Goal: Check status: Check status

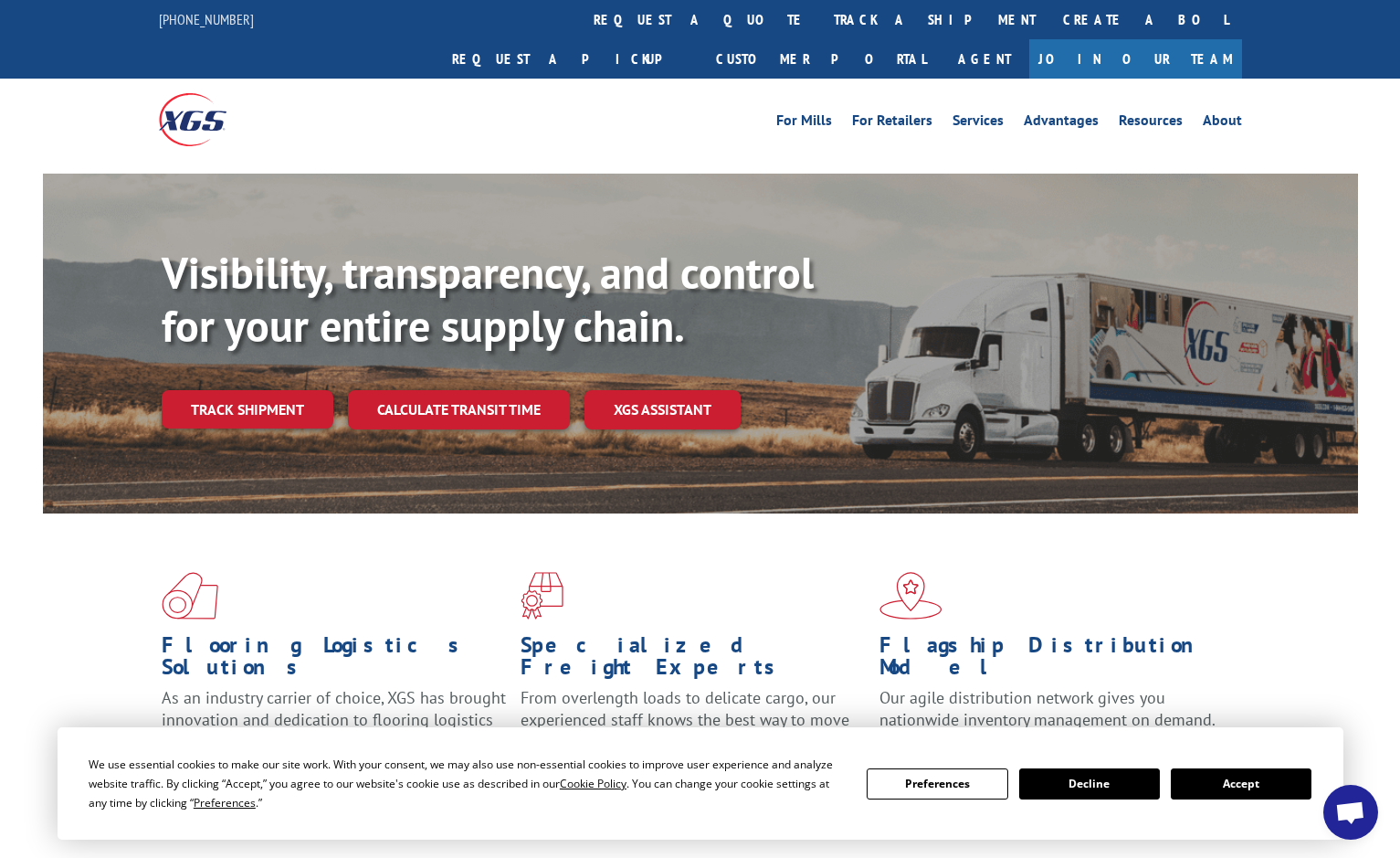
click at [218, 391] on div "Visibility, transparency, and control for your entire supply chain. Track shipm…" at bounding box center [760, 374] width 1197 height 255
click at [229, 391] on link "Track shipment" at bounding box center [247, 410] width 172 height 38
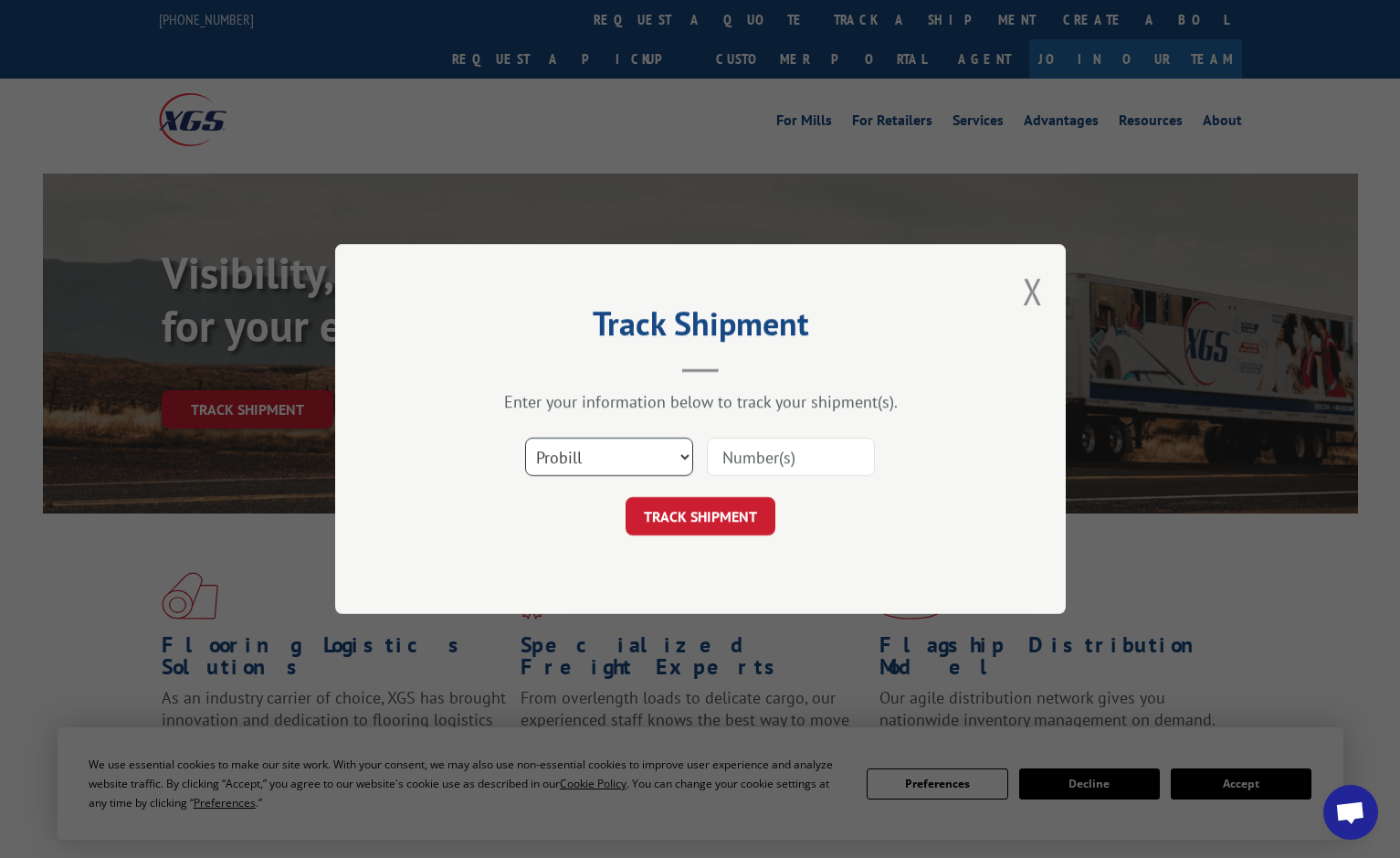
click at [674, 450] on select "Select category... Probill BOL PO" at bounding box center [609, 457] width 168 height 38
select select "bol"
click at [525, 438] on select "Select category... Probill BOL PO" at bounding box center [609, 457] width 168 height 38
click at [798, 466] on input at bounding box center [790, 457] width 168 height 38
type input "5551500"
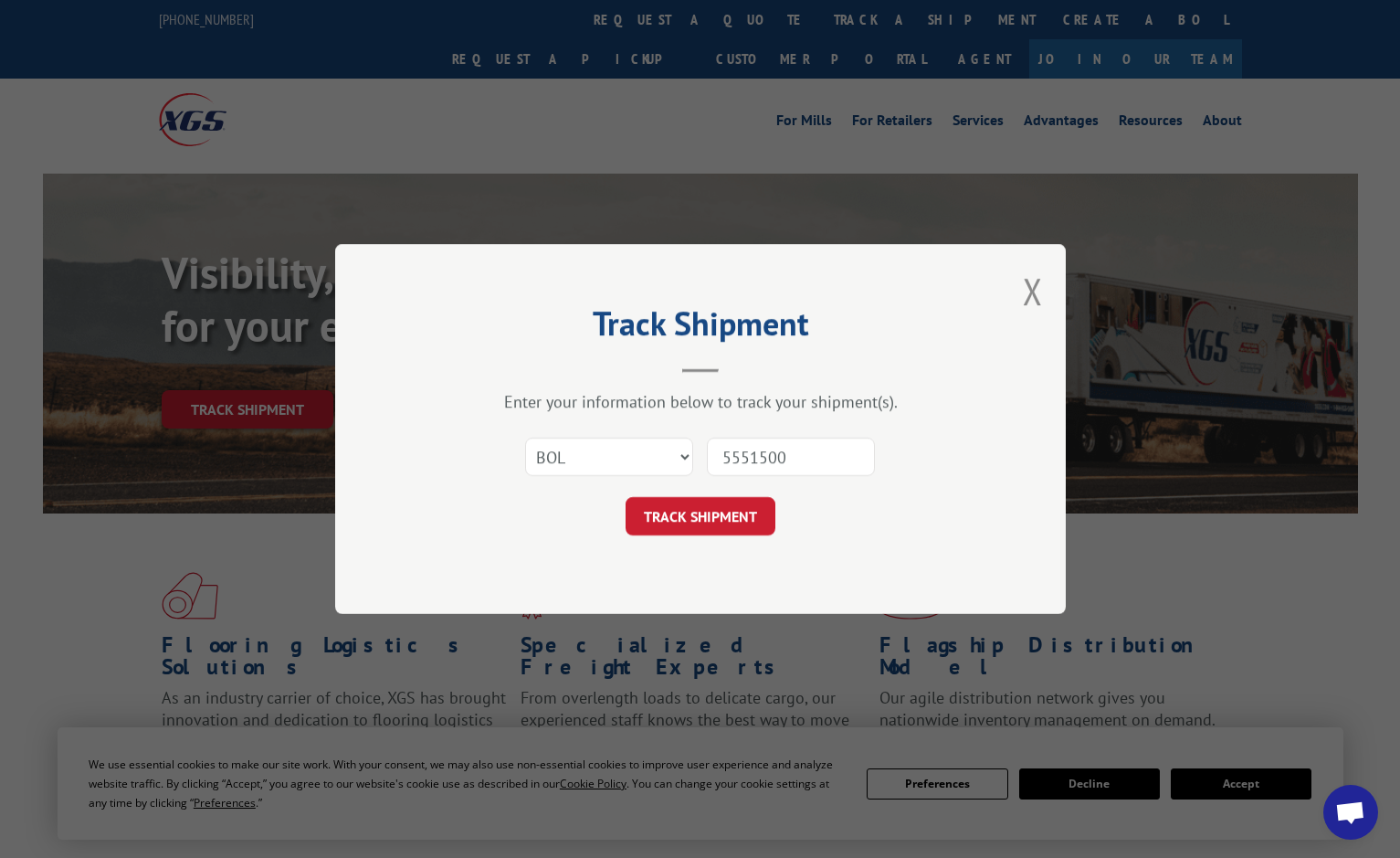
click button "TRACK SHIPMENT" at bounding box center [701, 516] width 150 height 38
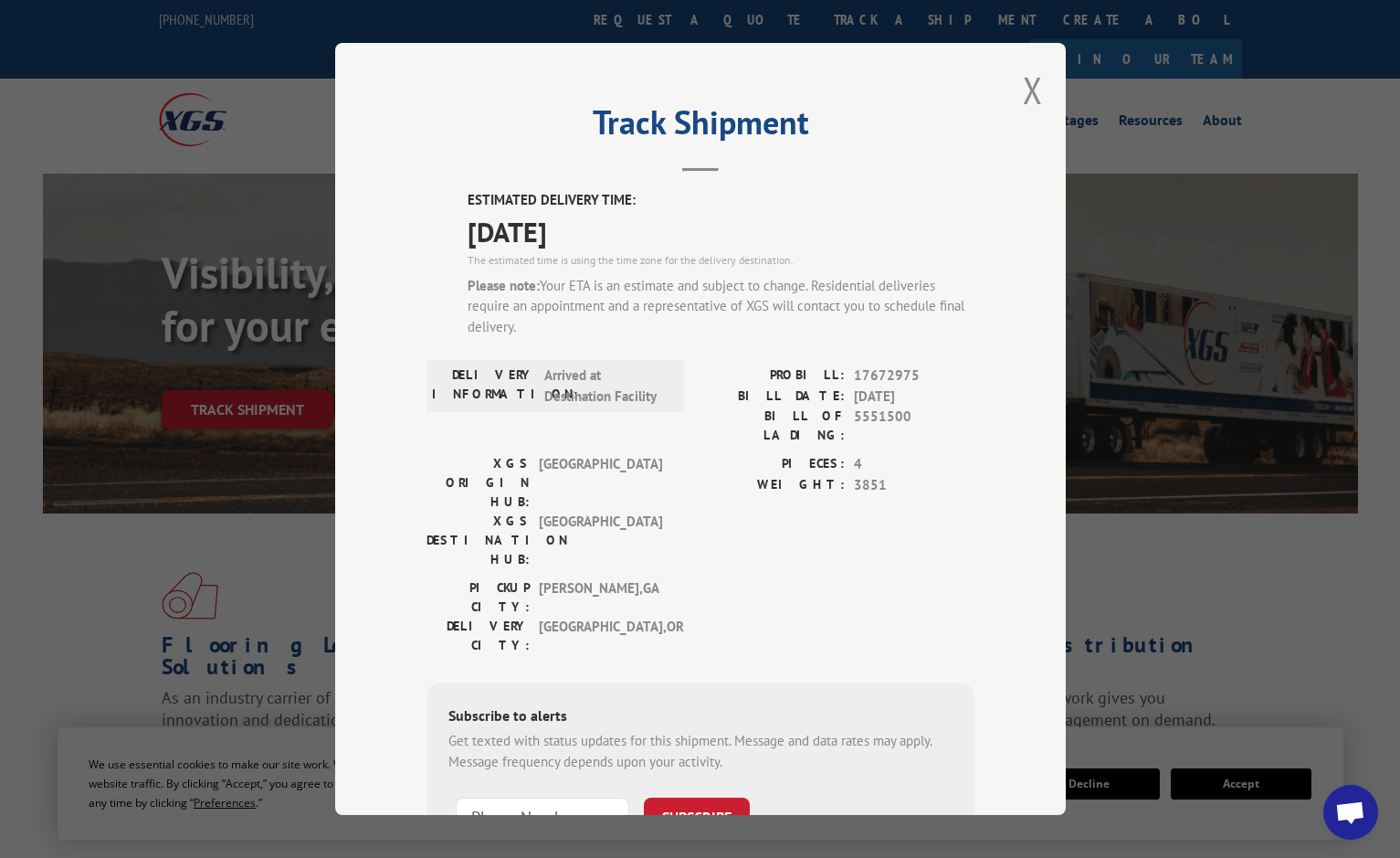
click at [1035, 101] on div "Track Shipment ESTIMATED DELIVERY TIME: [DATE] The estimated time is using the …" at bounding box center [700, 429] width 730 height 772
click at [1033, 90] on button "Close modal" at bounding box center [1032, 89] width 20 height 48
